Goal: Navigation & Orientation: Go to known website

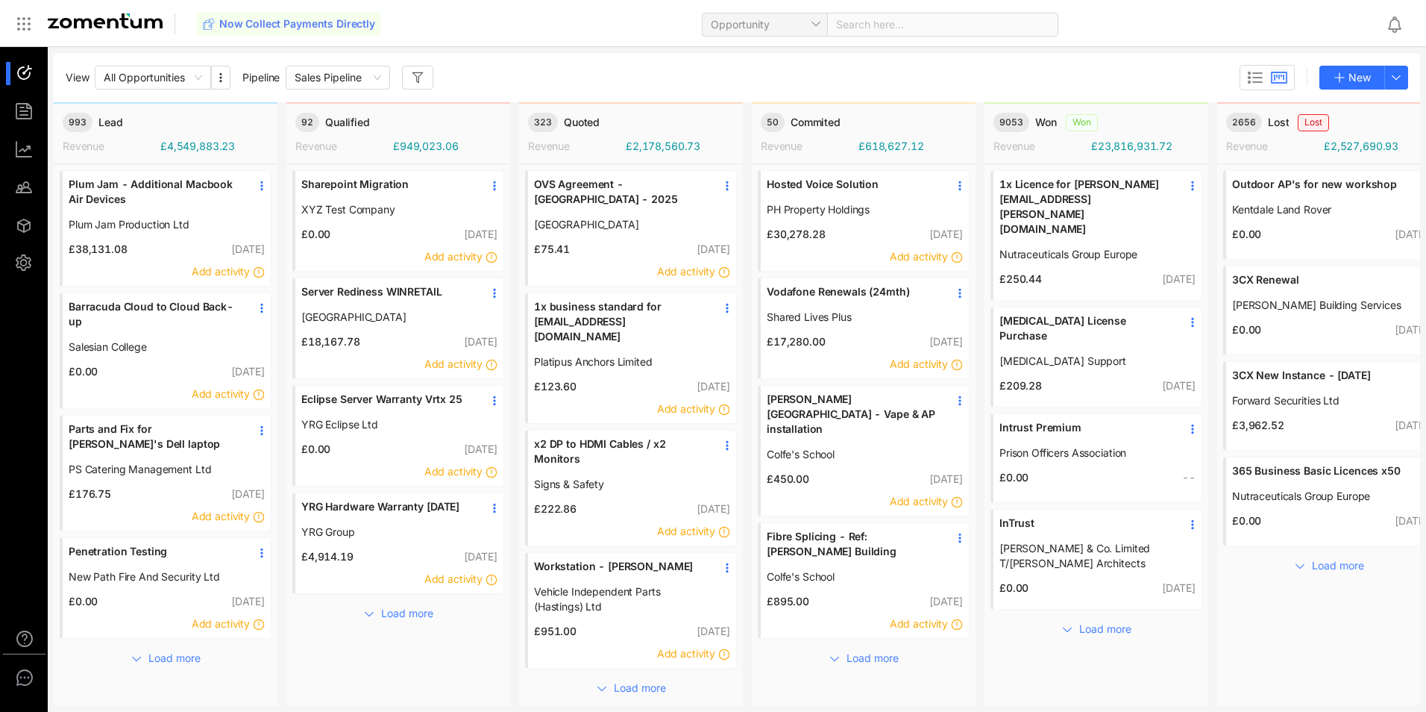
click at [131, 18] on img at bounding box center [105, 20] width 115 height 15
